Goal: Task Accomplishment & Management: Manage account settings

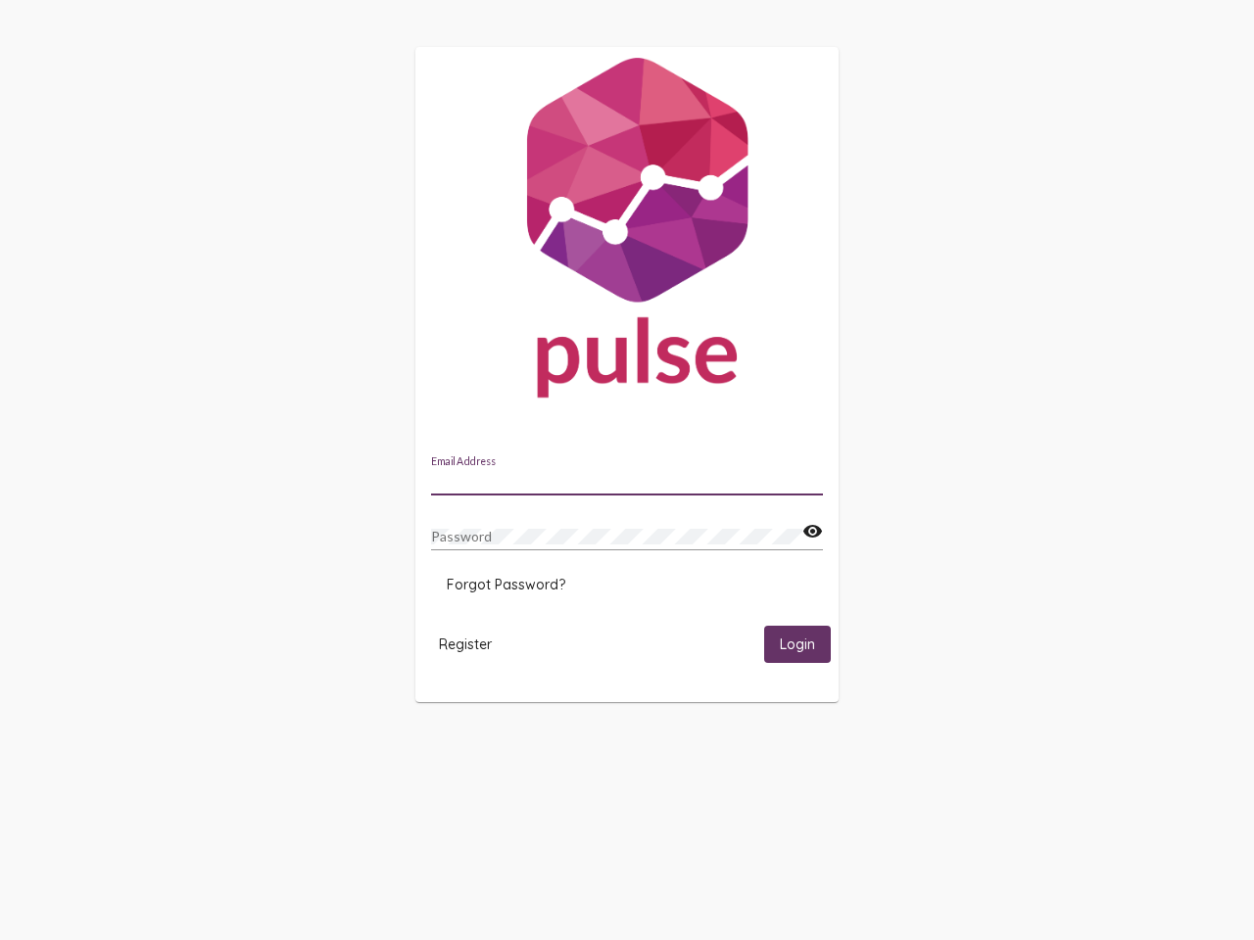
click at [627, 475] on input "Email Address" at bounding box center [627, 481] width 392 height 16
click at [812, 532] on mat-icon "visibility" at bounding box center [812, 532] width 21 height 24
click at [505, 585] on span "Forgot Password?" at bounding box center [506, 585] width 119 height 18
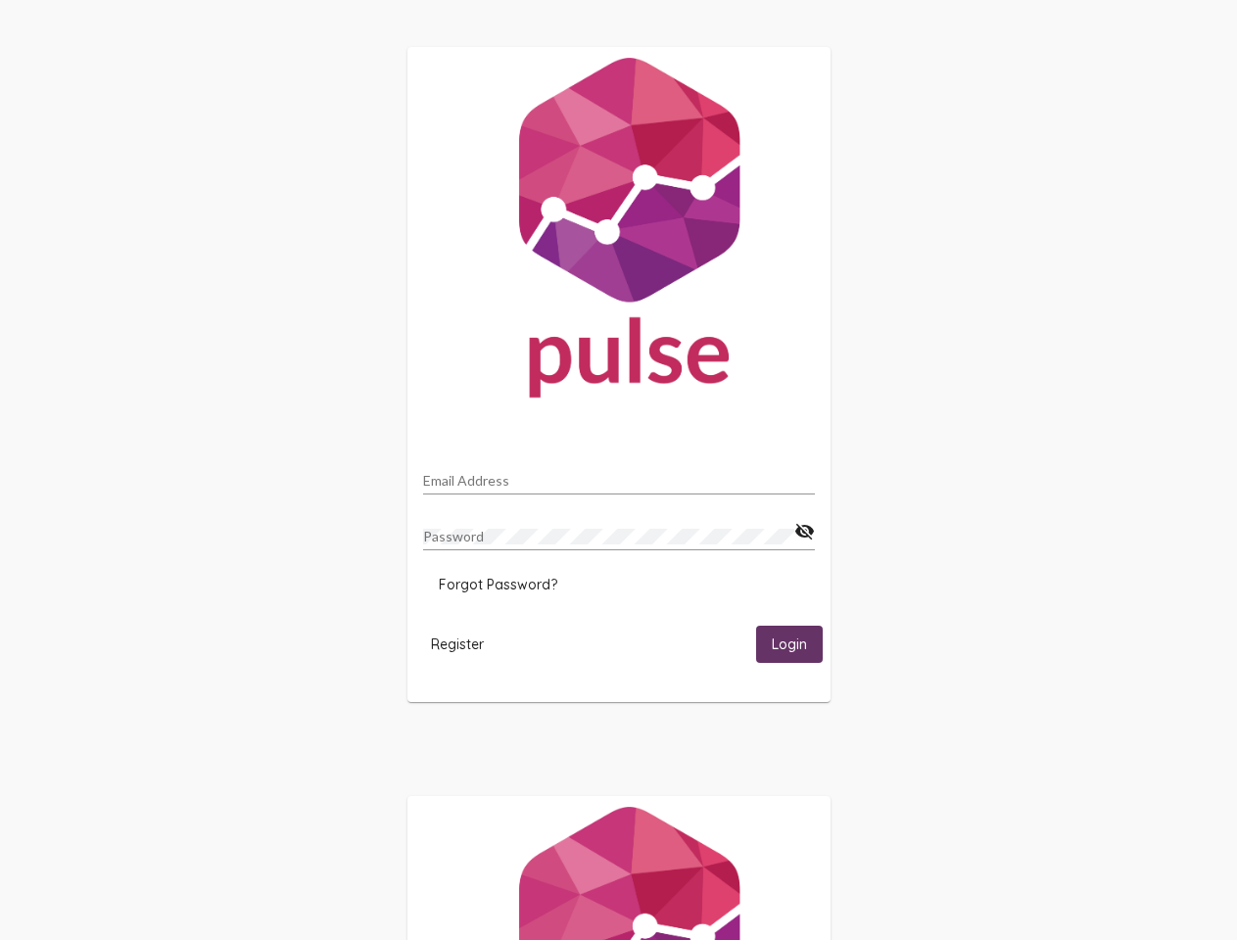
click at [465, 644] on span "Register" at bounding box center [457, 645] width 53 height 18
